Goal: Use online tool/utility

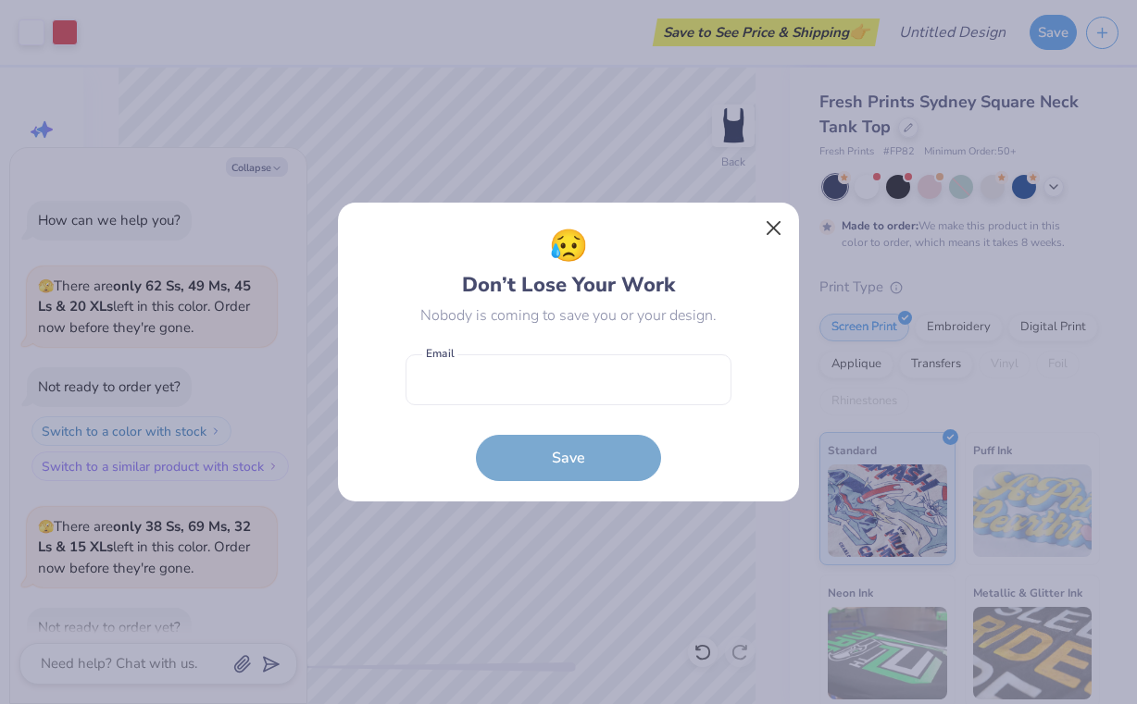
scroll to position [763, 0]
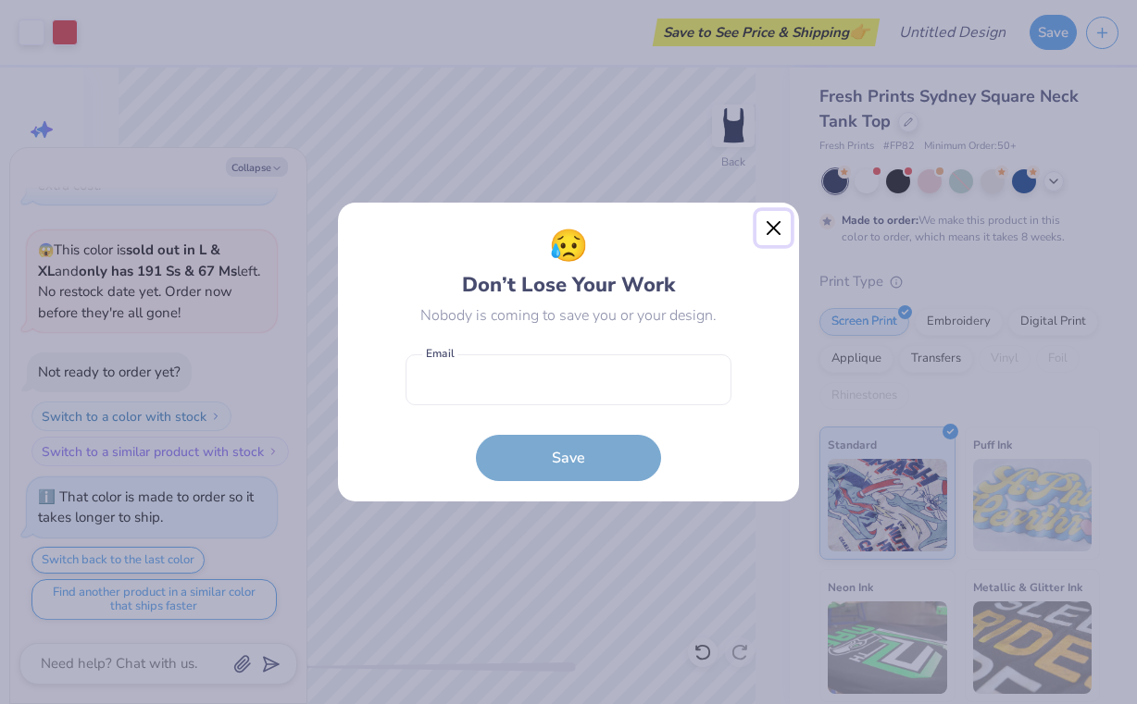
click at [783, 231] on button "Close" at bounding box center [773, 228] width 35 height 35
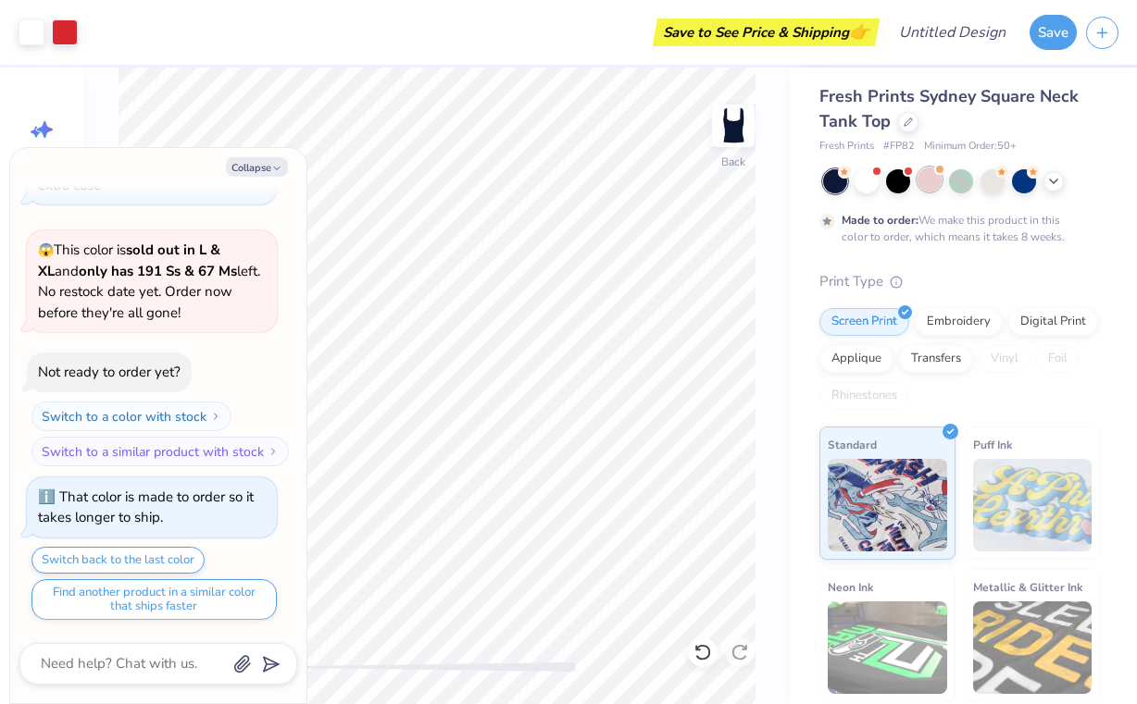
click at [940, 176] on div at bounding box center [929, 180] width 24 height 24
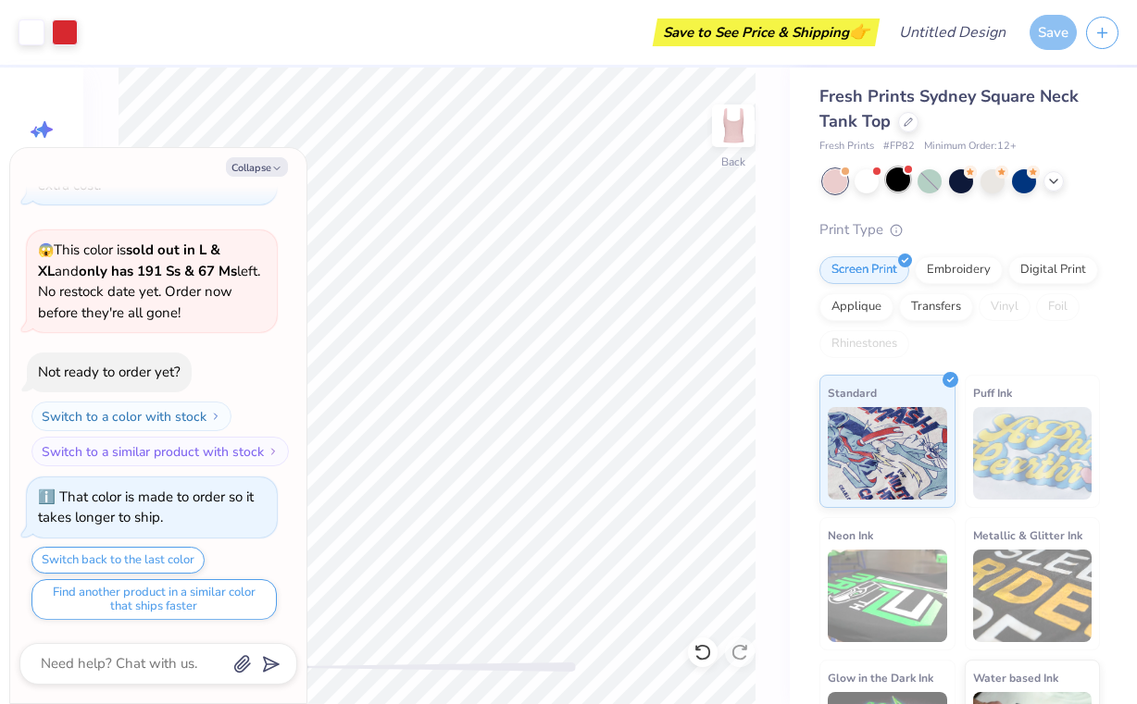
scroll to position [1096, 0]
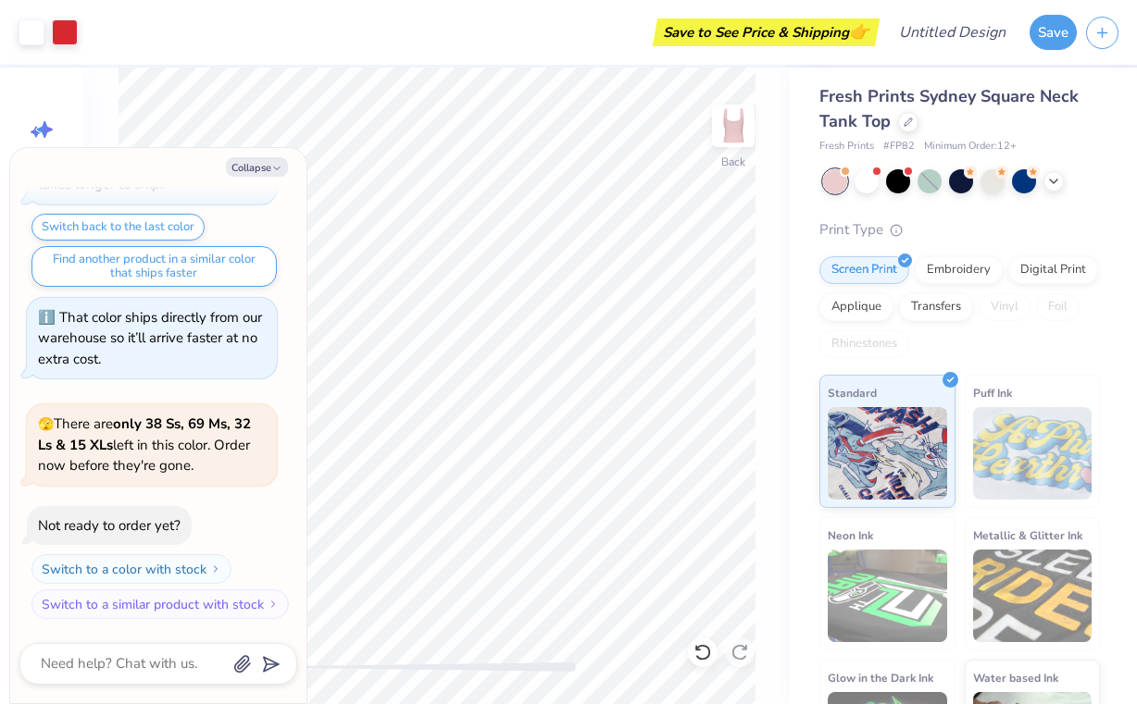
click at [838, 186] on div at bounding box center [835, 181] width 24 height 24
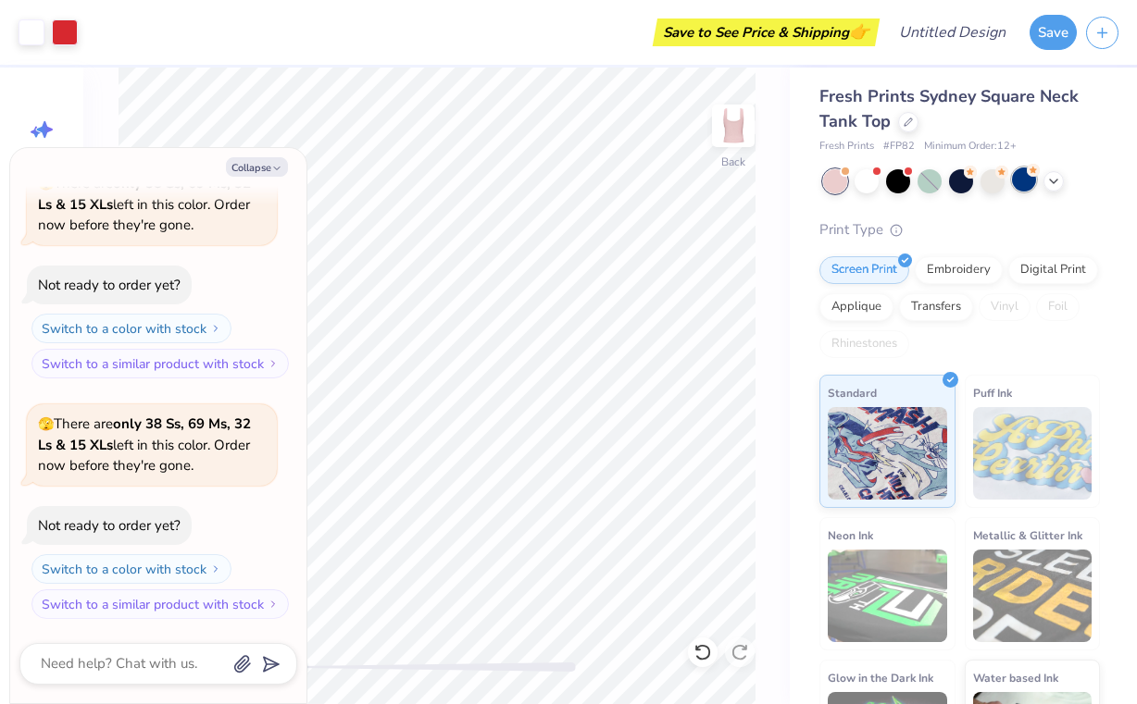
click at [1026, 181] on div at bounding box center [1024, 180] width 24 height 24
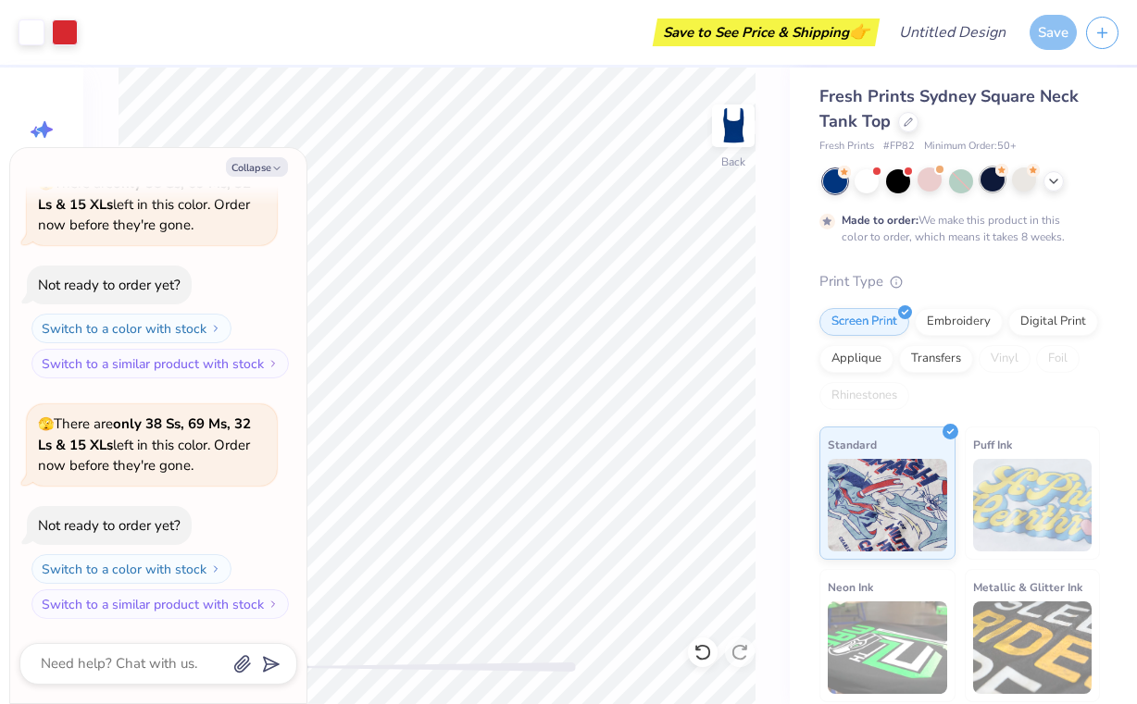
scroll to position [1490, 0]
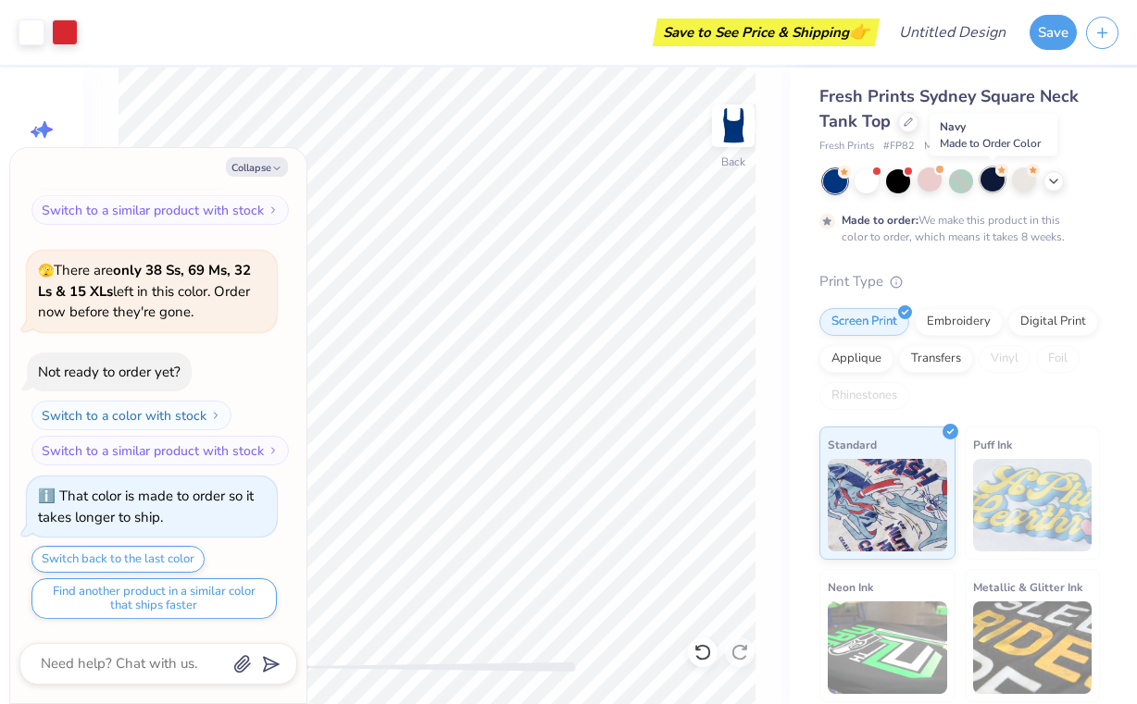
click at [990, 184] on div at bounding box center [992, 180] width 24 height 24
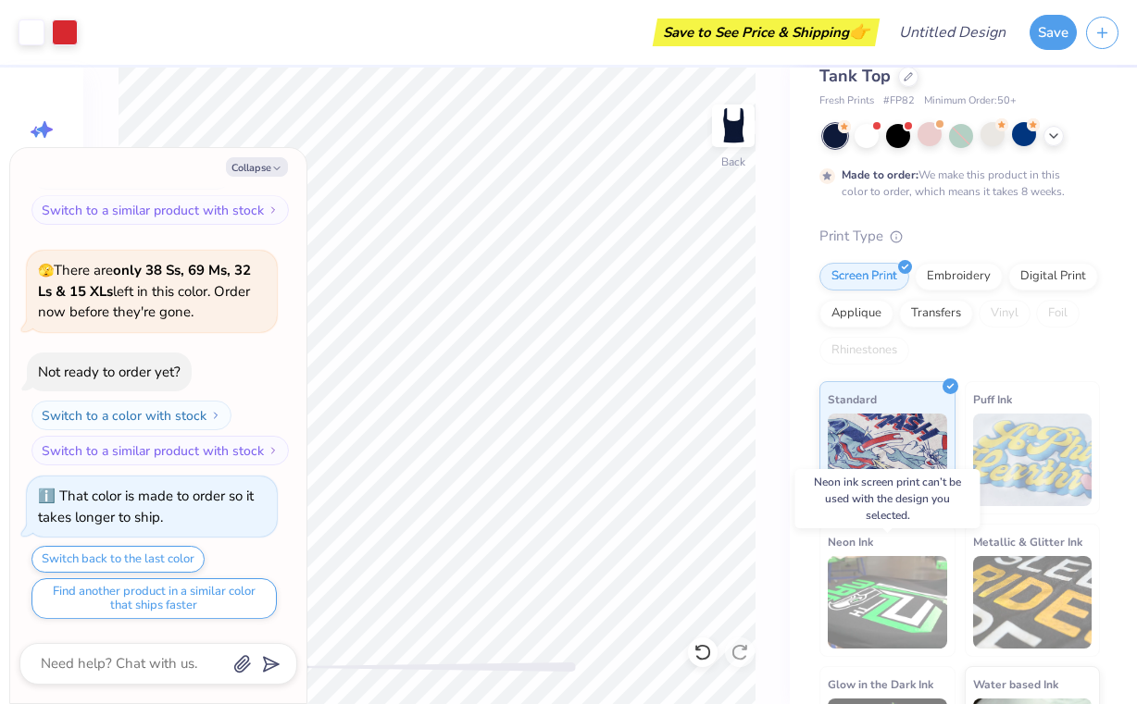
scroll to position [54, 0]
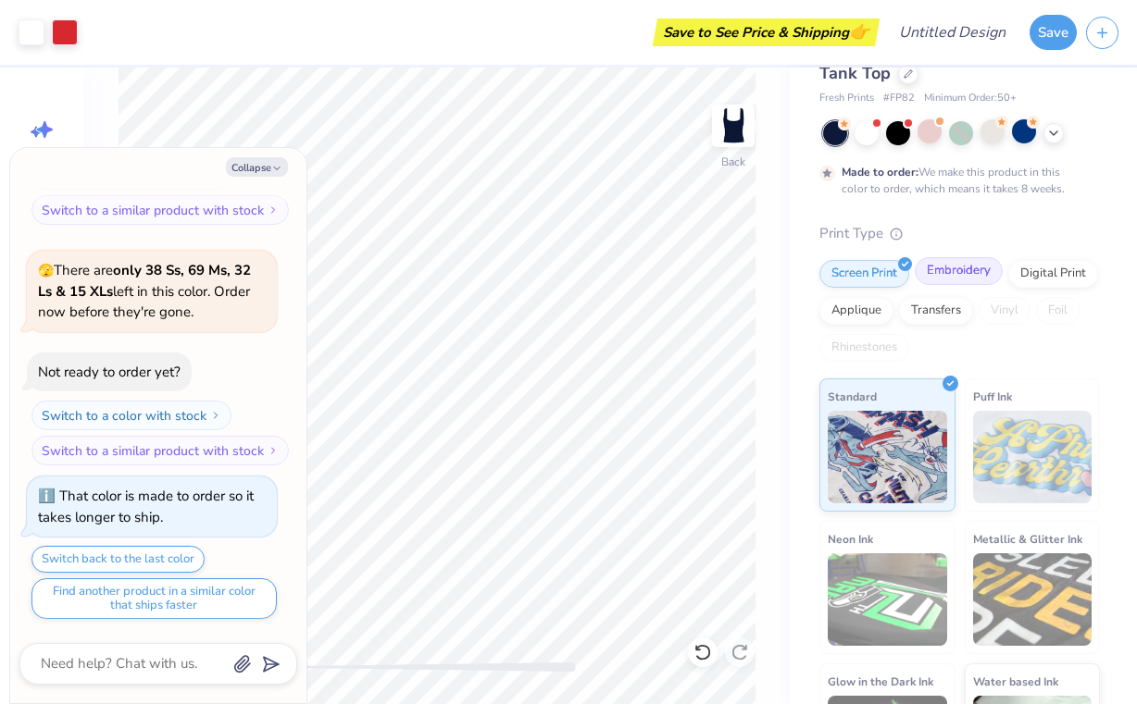
click at [962, 279] on div "Embroidery" at bounding box center [958, 271] width 88 height 28
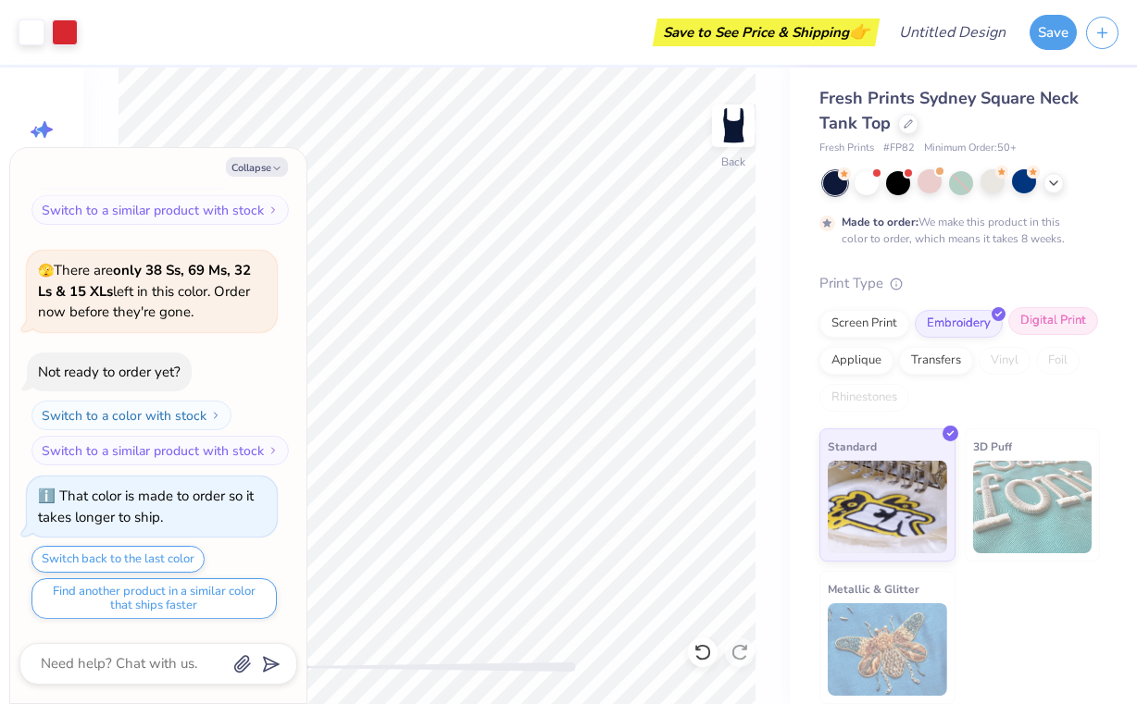
scroll to position [0, 0]
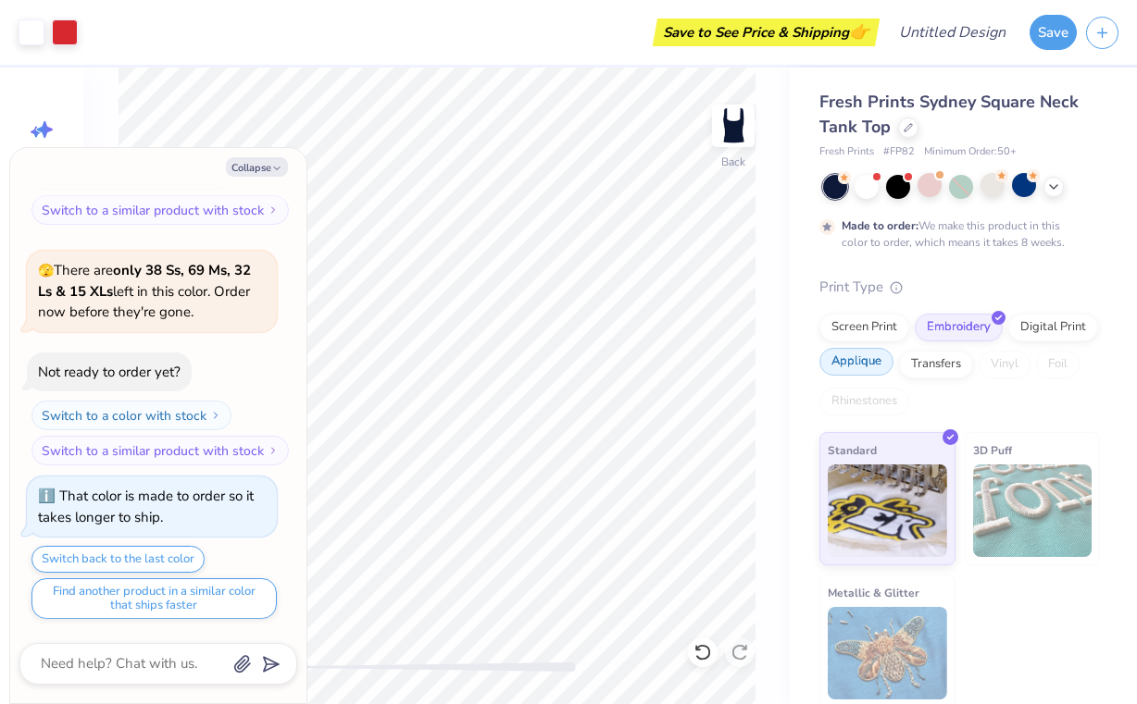
click at [868, 362] on div "Applique" at bounding box center [856, 362] width 74 height 28
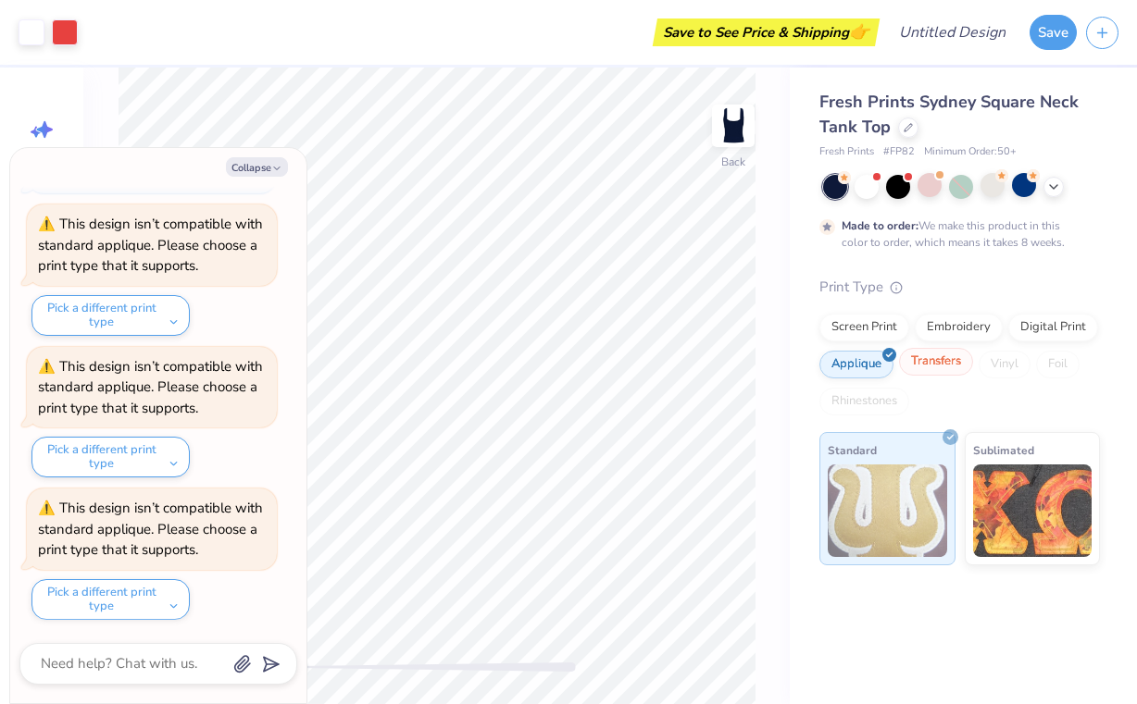
click at [930, 365] on div "Transfers" at bounding box center [936, 362] width 74 height 28
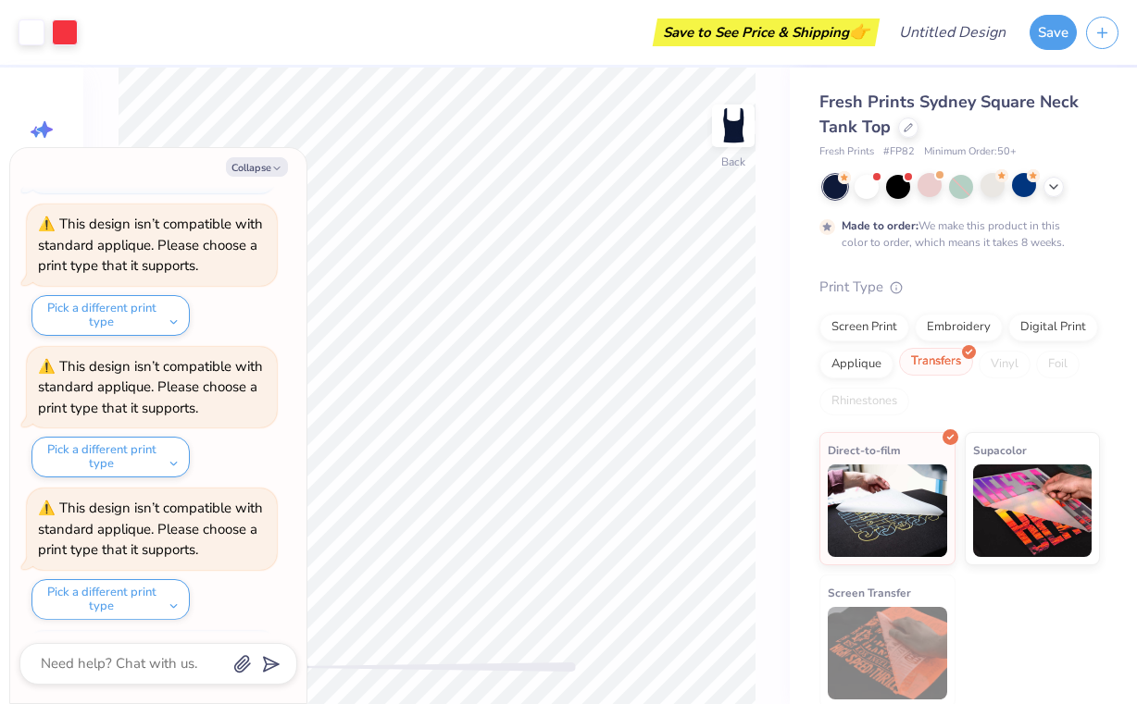
scroll to position [2142, 0]
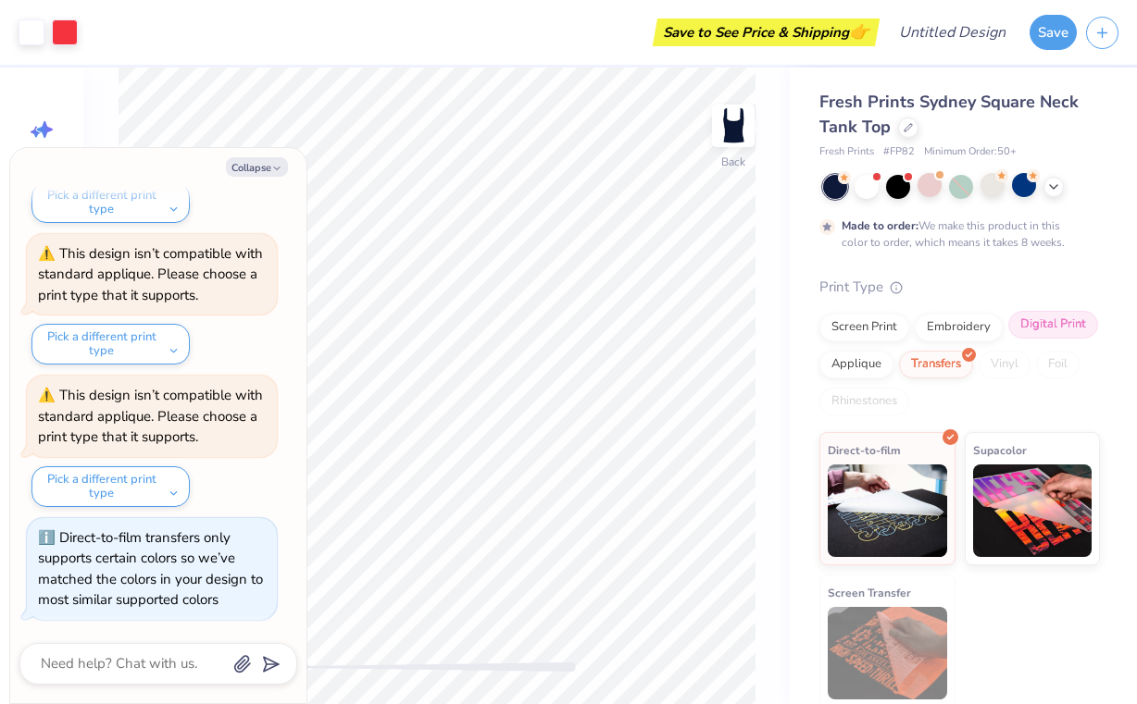
click at [1040, 330] on div "Digital Print" at bounding box center [1053, 325] width 90 height 28
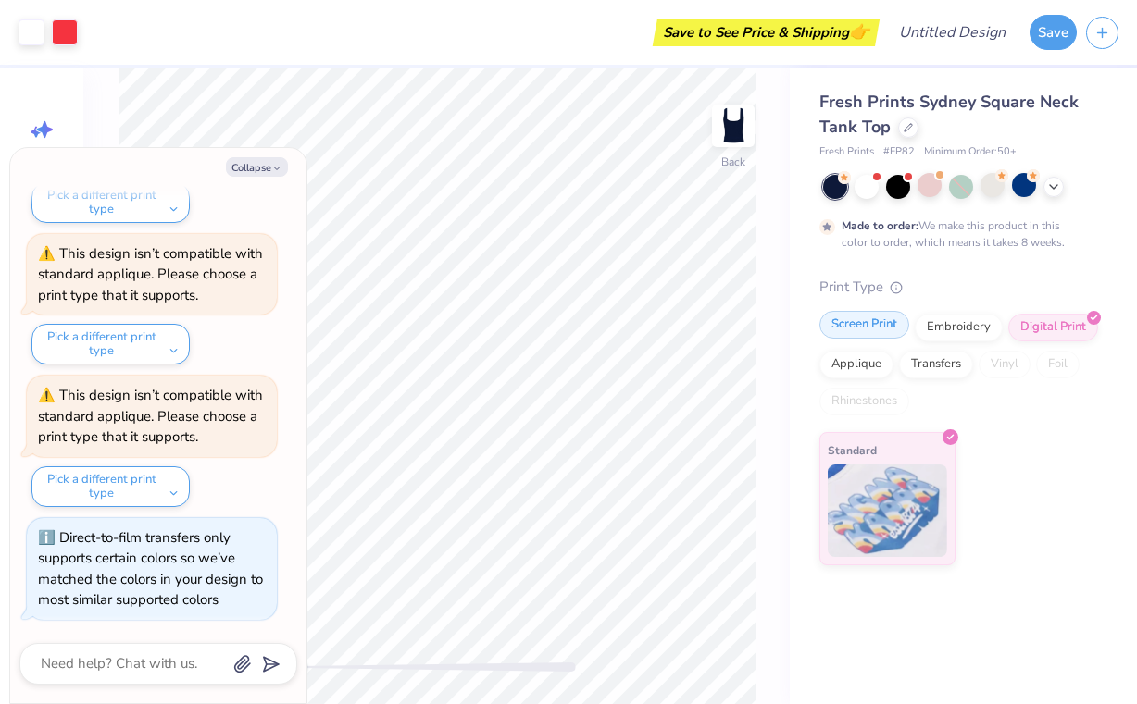
click at [868, 338] on div "Screen Print" at bounding box center [864, 325] width 90 height 28
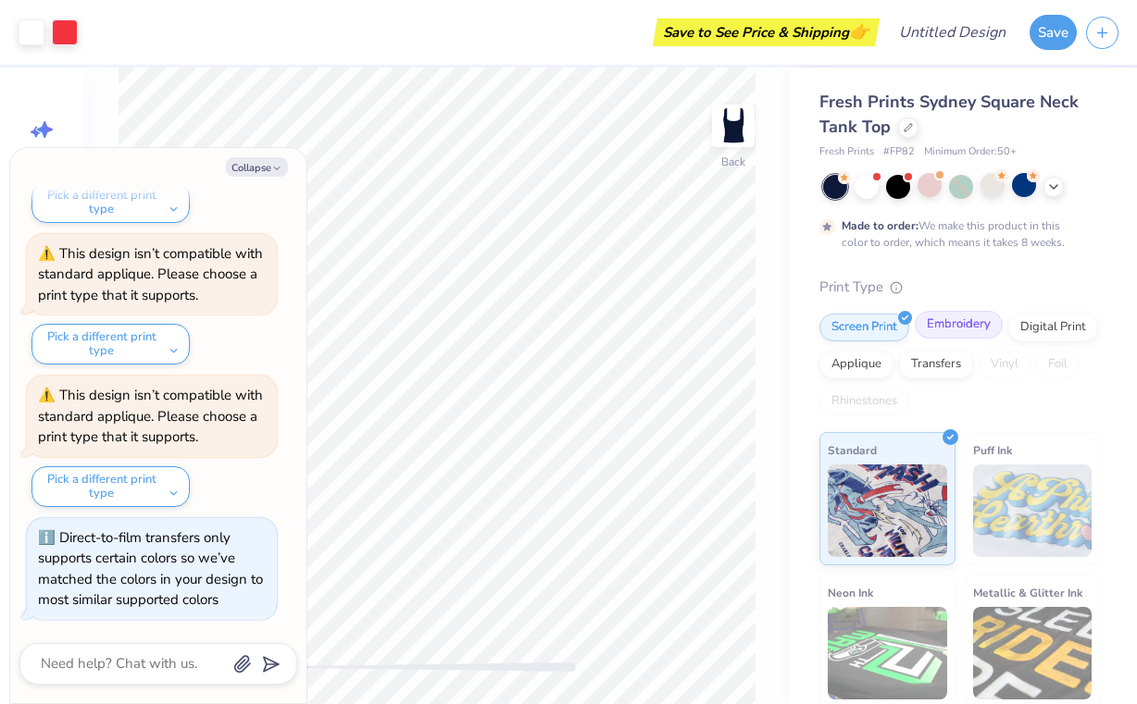
click at [917, 332] on div "Embroidery" at bounding box center [958, 325] width 88 height 28
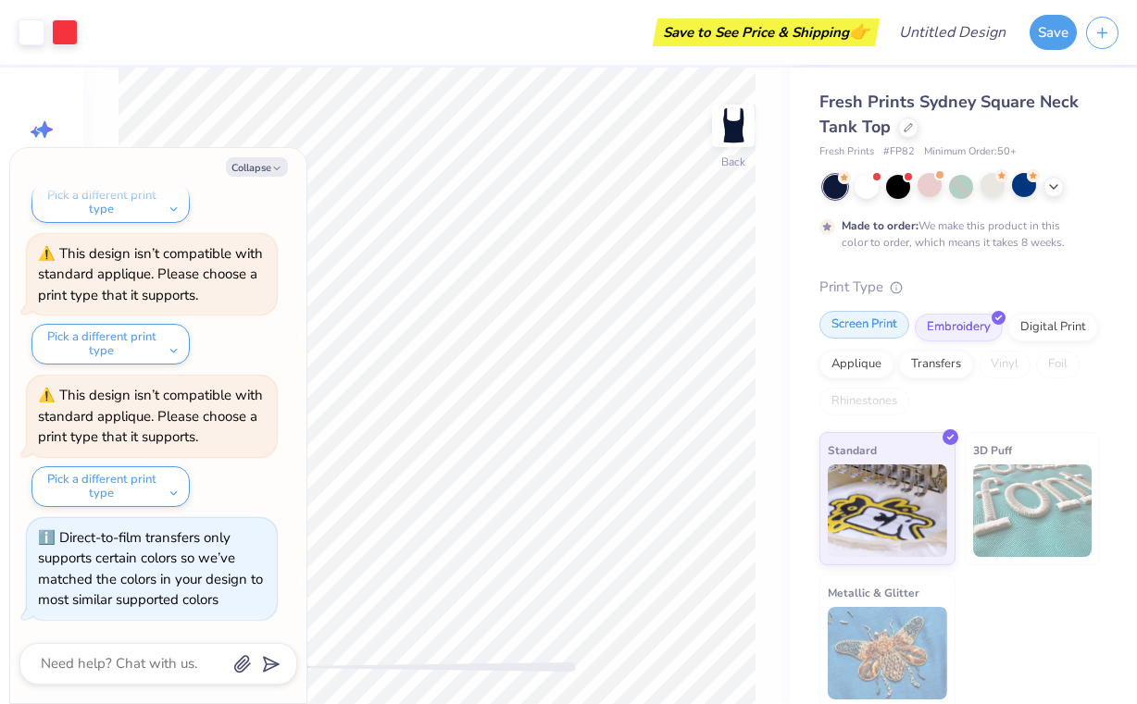
click at [872, 329] on div "Screen Print" at bounding box center [864, 325] width 90 height 28
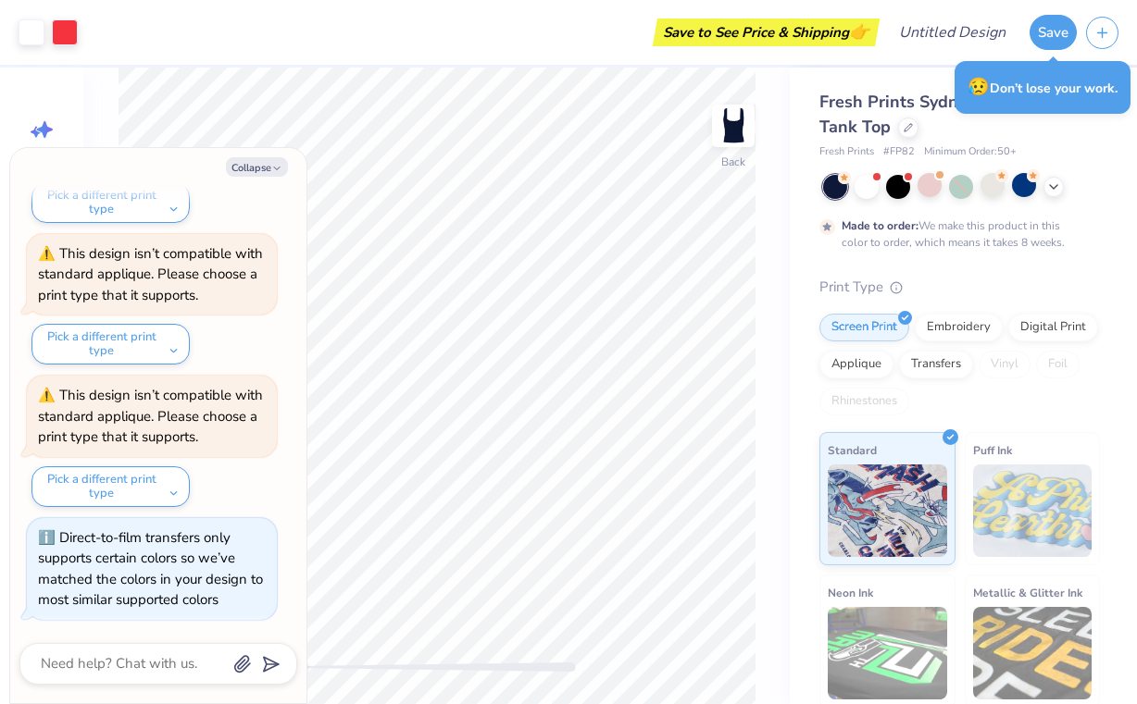
type textarea "x"
